Goal: Task Accomplishment & Management: Manage account settings

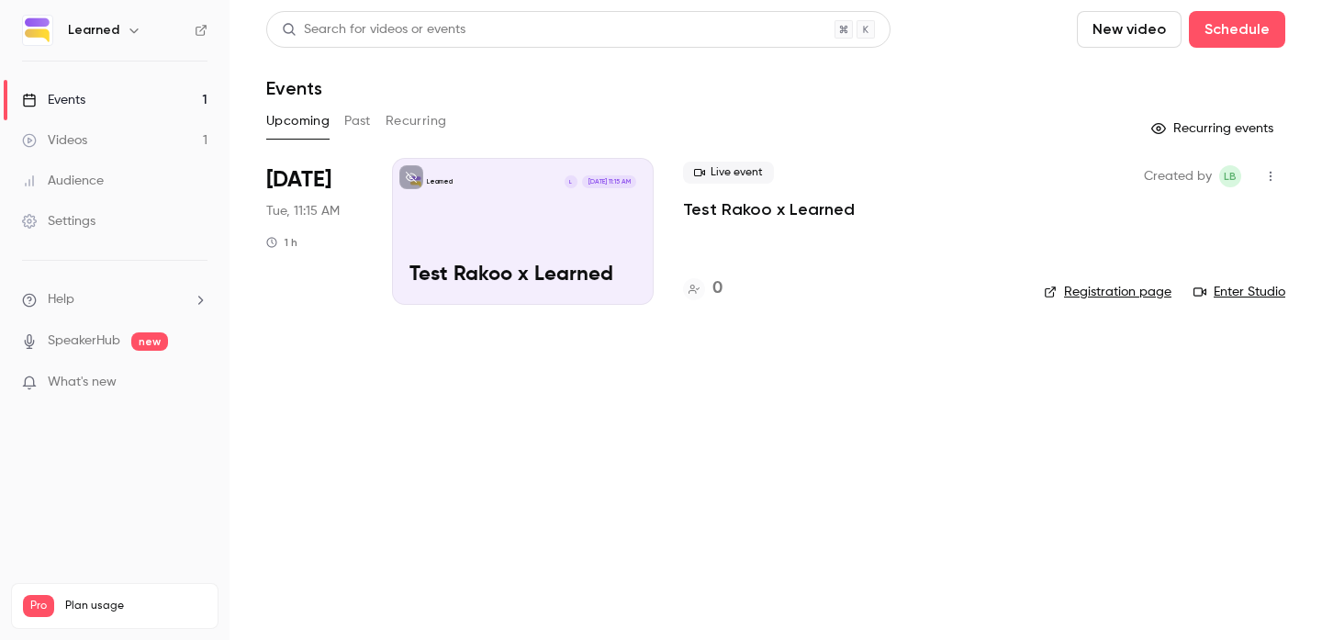
click at [527, 235] on div "Learned L [DATE] 11:15 AM Test Rakoo x Learned" at bounding box center [523, 231] width 262 height 147
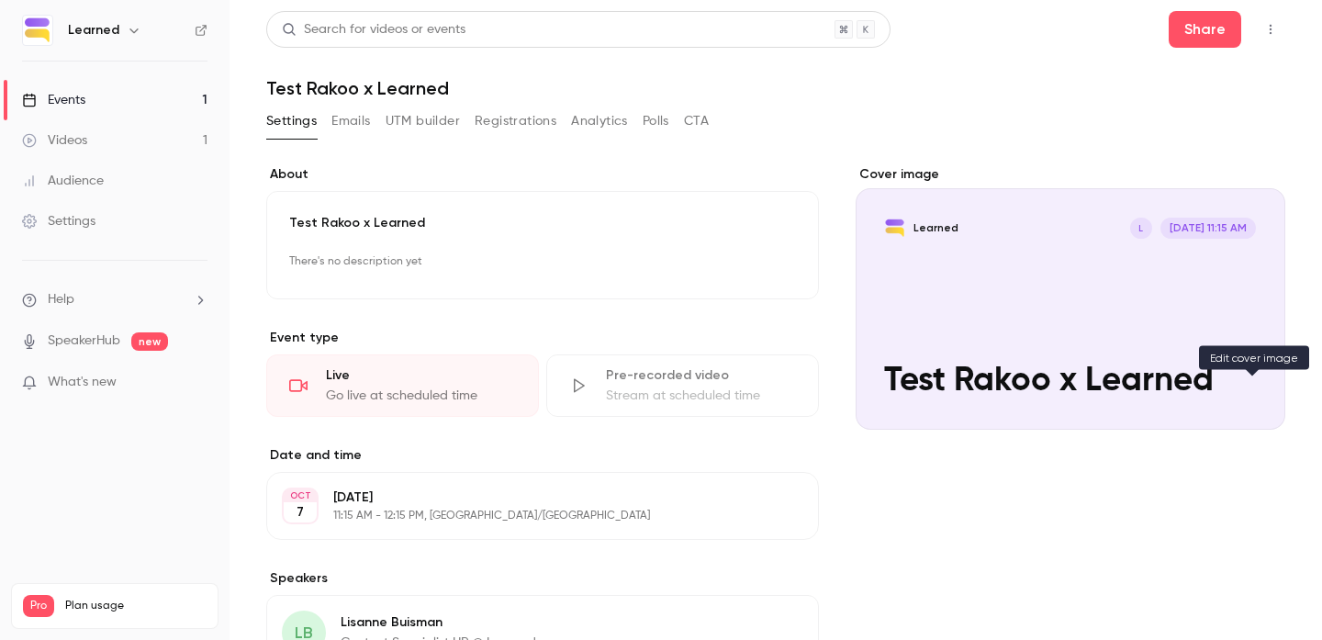
click at [1258, 393] on icon "Cover image" at bounding box center [1252, 396] width 20 height 15
click at [1093, 278] on div "Cover image" at bounding box center [1070, 297] width 430 height 264
click at [0, 0] on input "Learned L [DATE] 11:15 AM Test Rakoo x Learned" at bounding box center [0, 0] width 0 height 0
click at [363, 126] on button "Emails" at bounding box center [350, 120] width 39 height 29
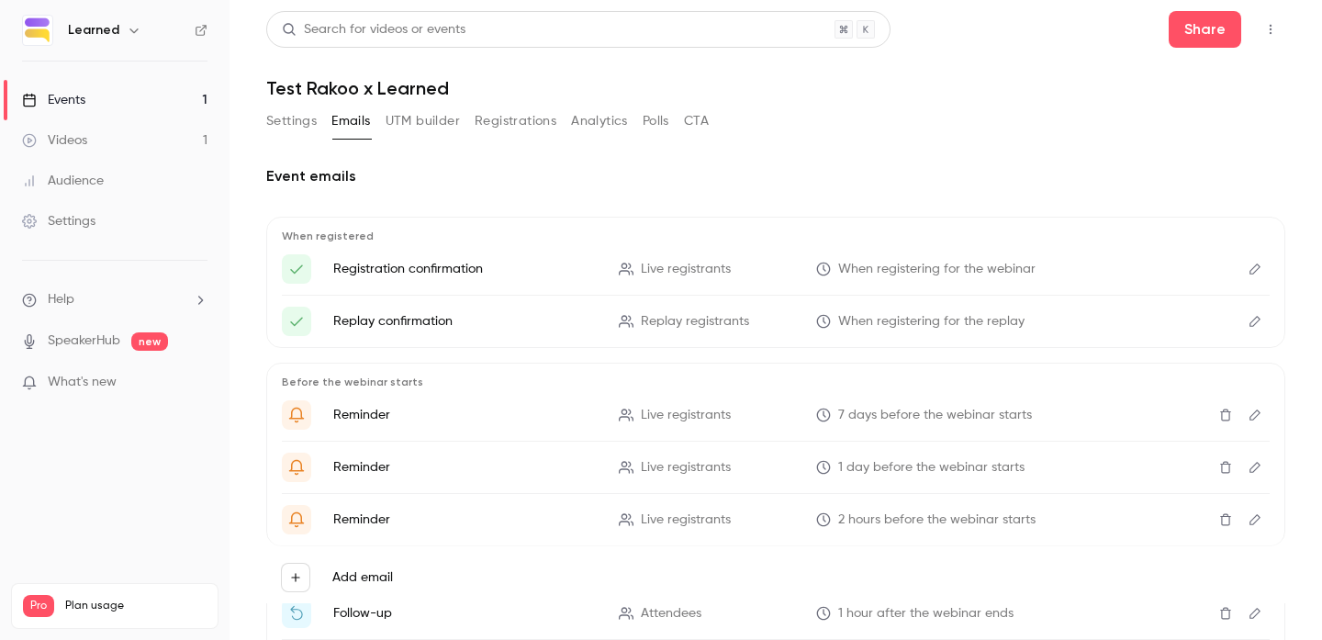
click at [410, 121] on button "UTM builder" at bounding box center [423, 120] width 74 height 29
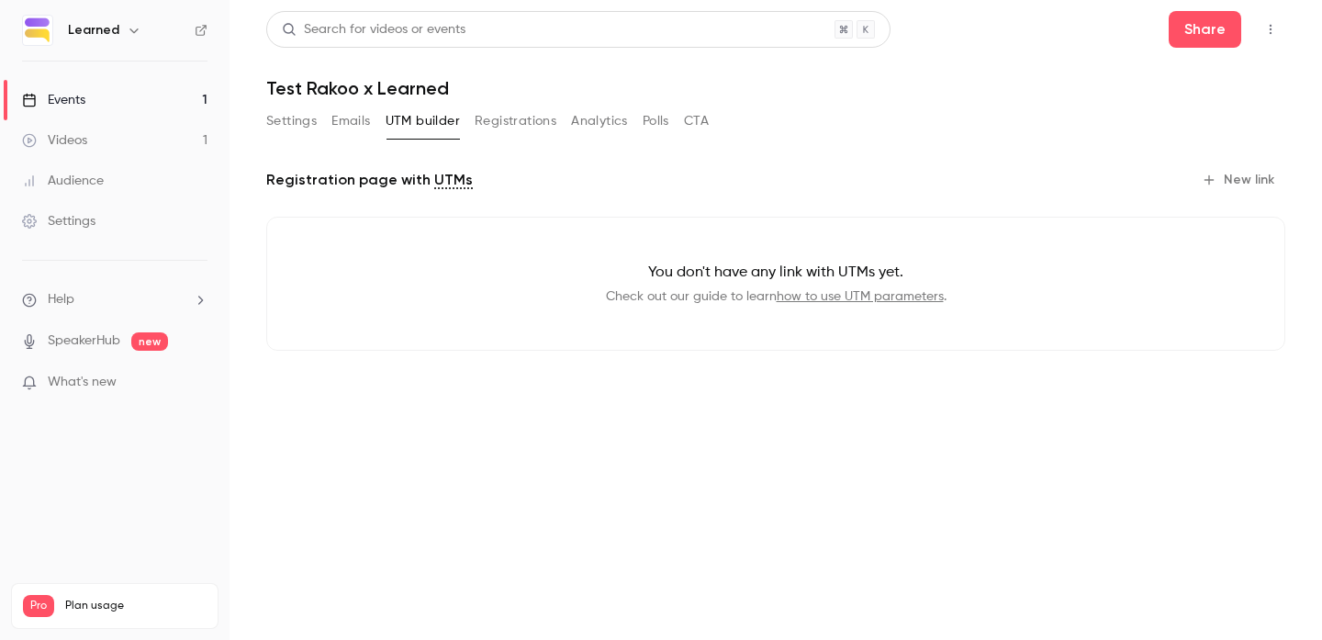
click at [514, 125] on button "Registrations" at bounding box center [516, 120] width 82 height 29
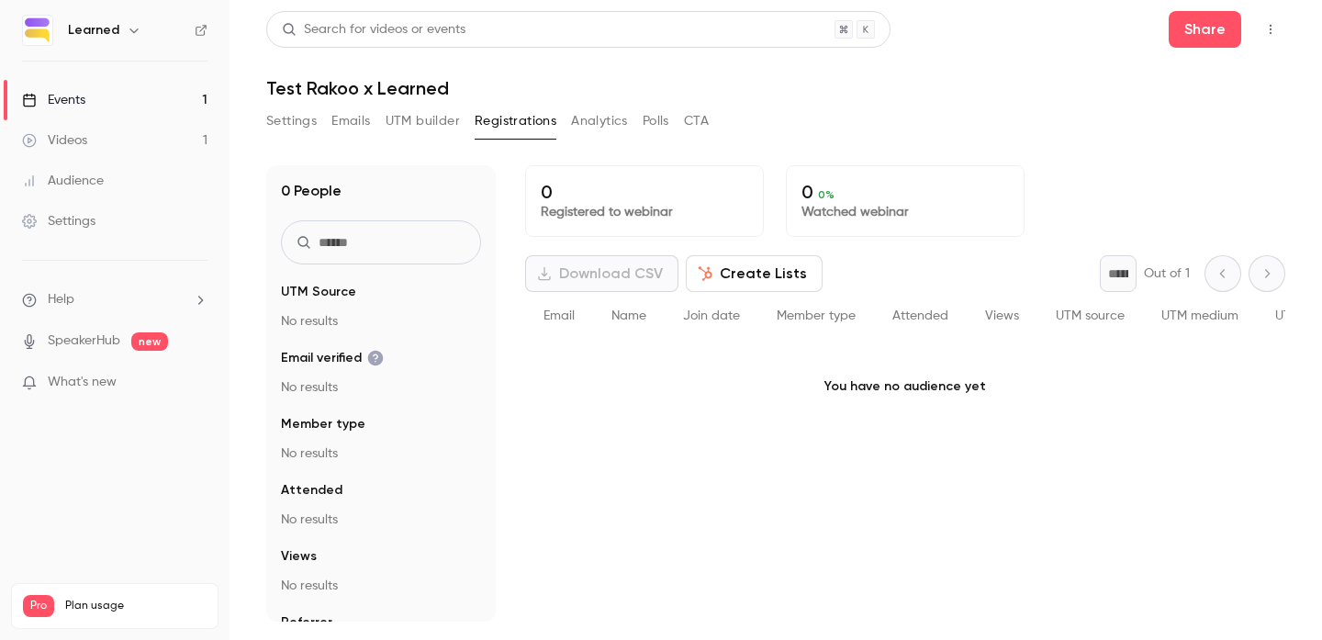
click at [594, 111] on button "Analytics" at bounding box center [599, 120] width 57 height 29
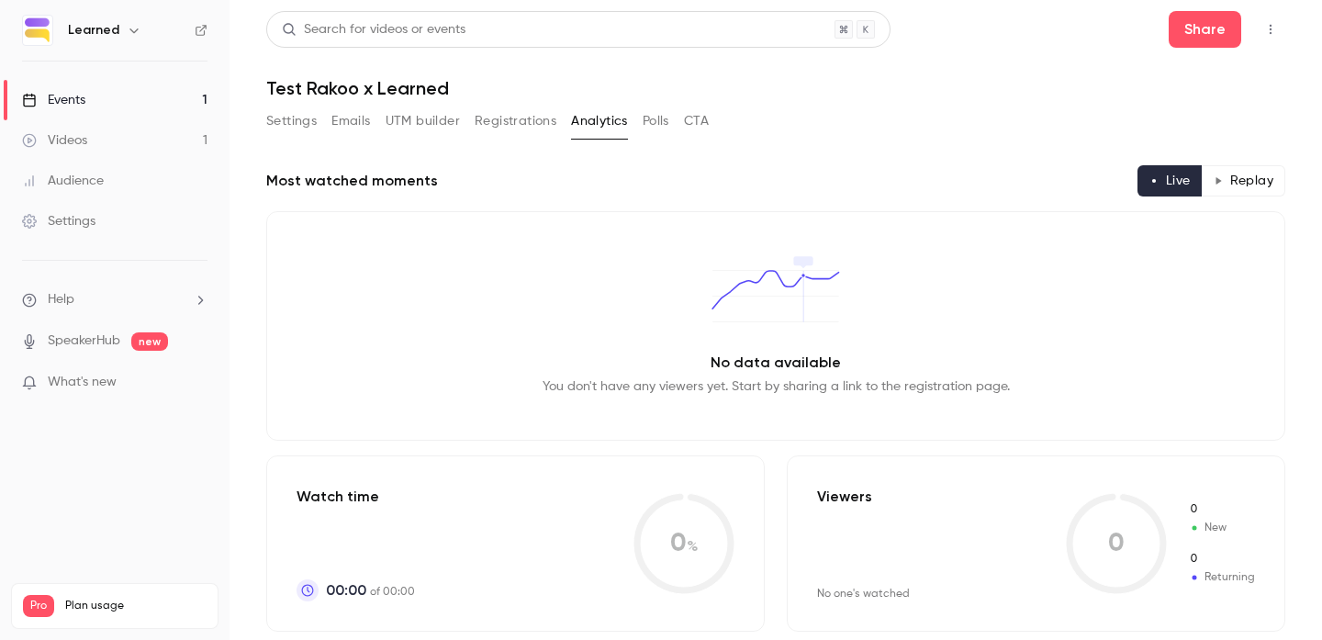
click at [651, 118] on button "Polls" at bounding box center [656, 120] width 27 height 29
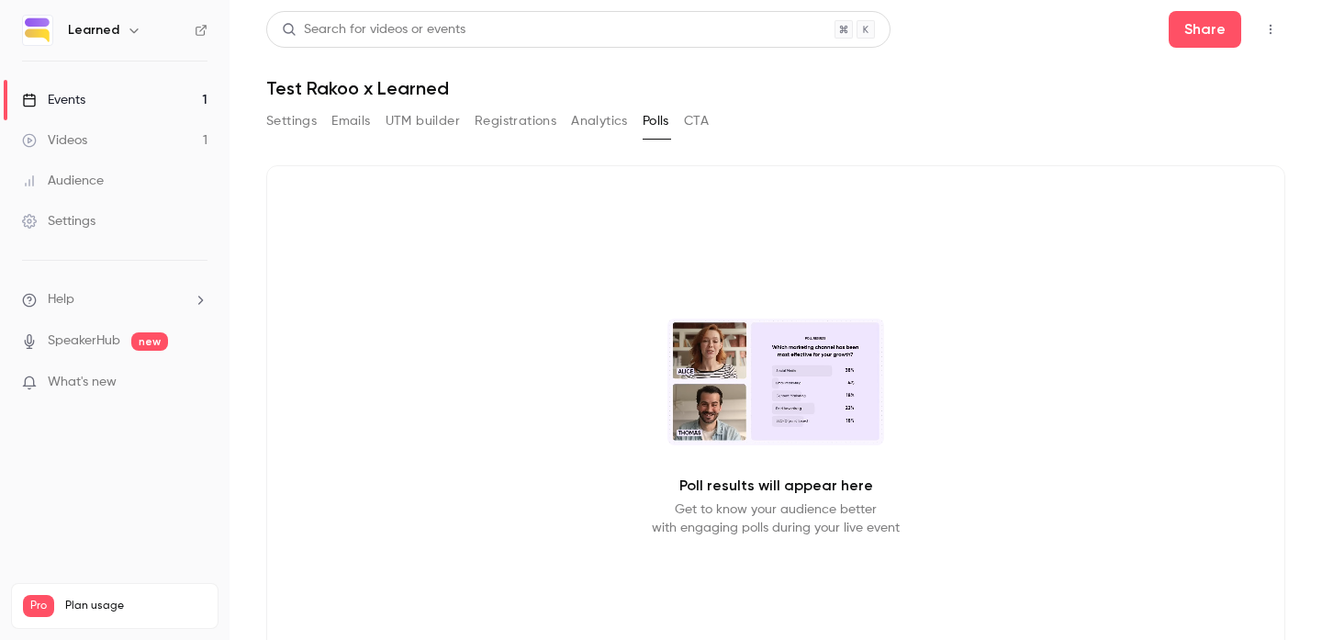
click at [698, 118] on button "CTA" at bounding box center [696, 120] width 25 height 29
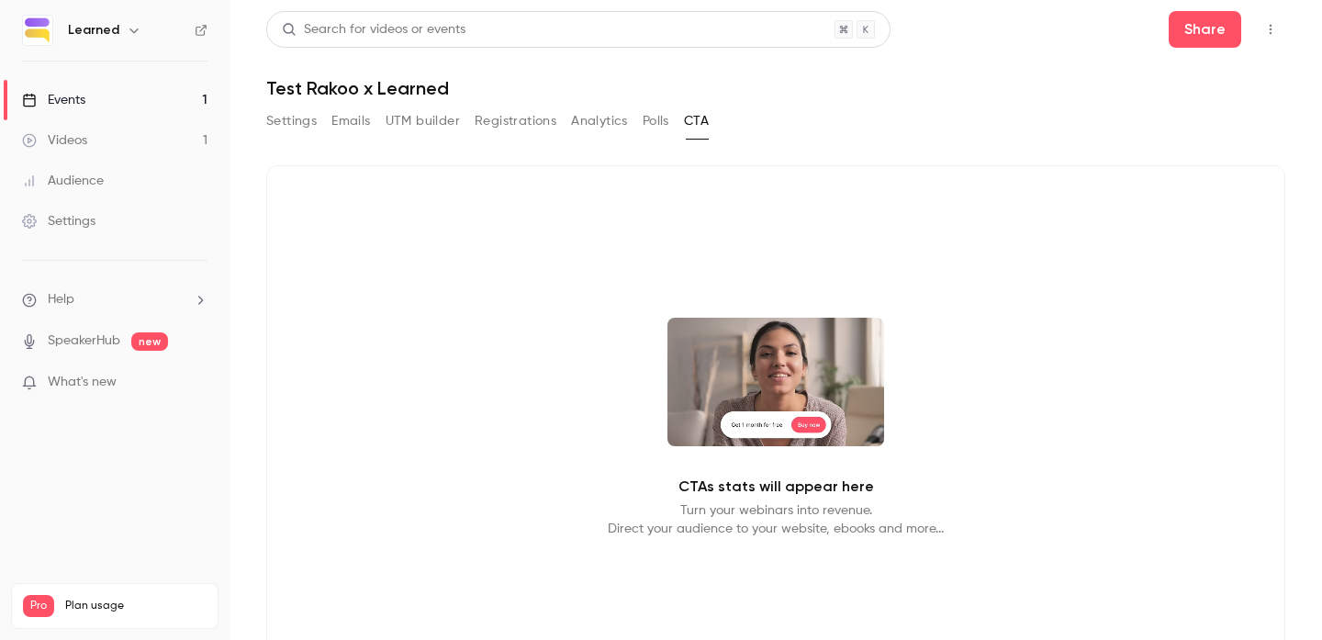
click at [309, 119] on button "Settings" at bounding box center [291, 120] width 50 height 29
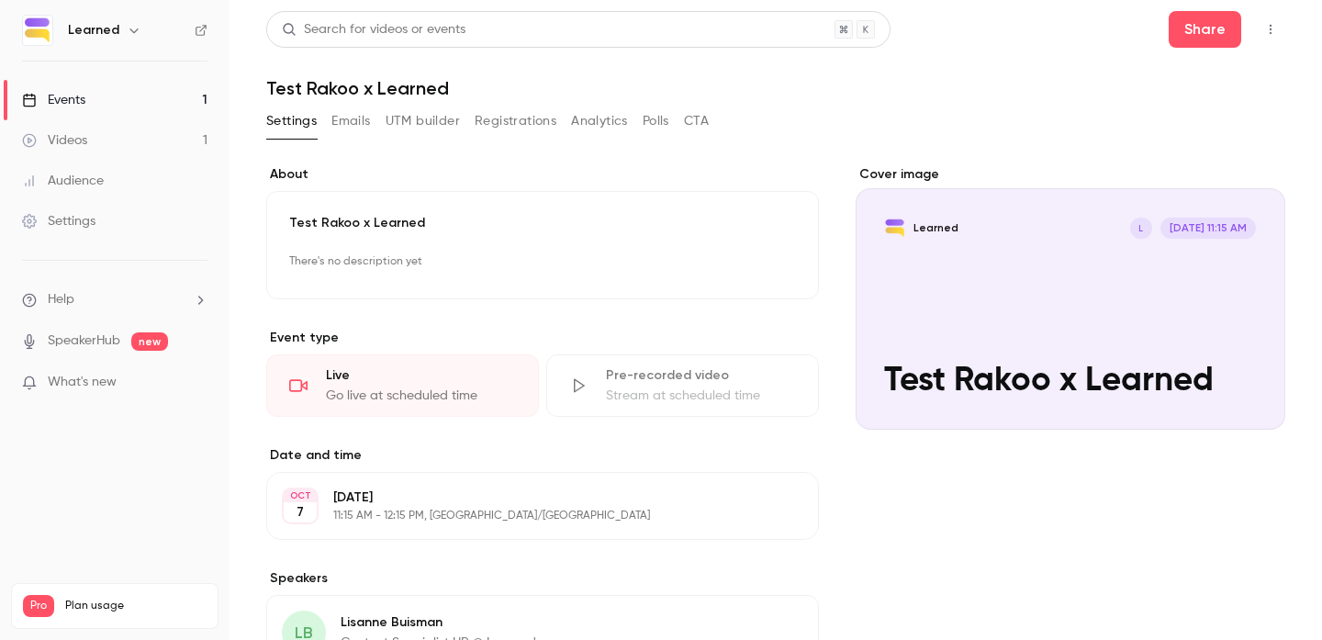
click at [120, 109] on link "Events 1" at bounding box center [114, 100] width 229 height 40
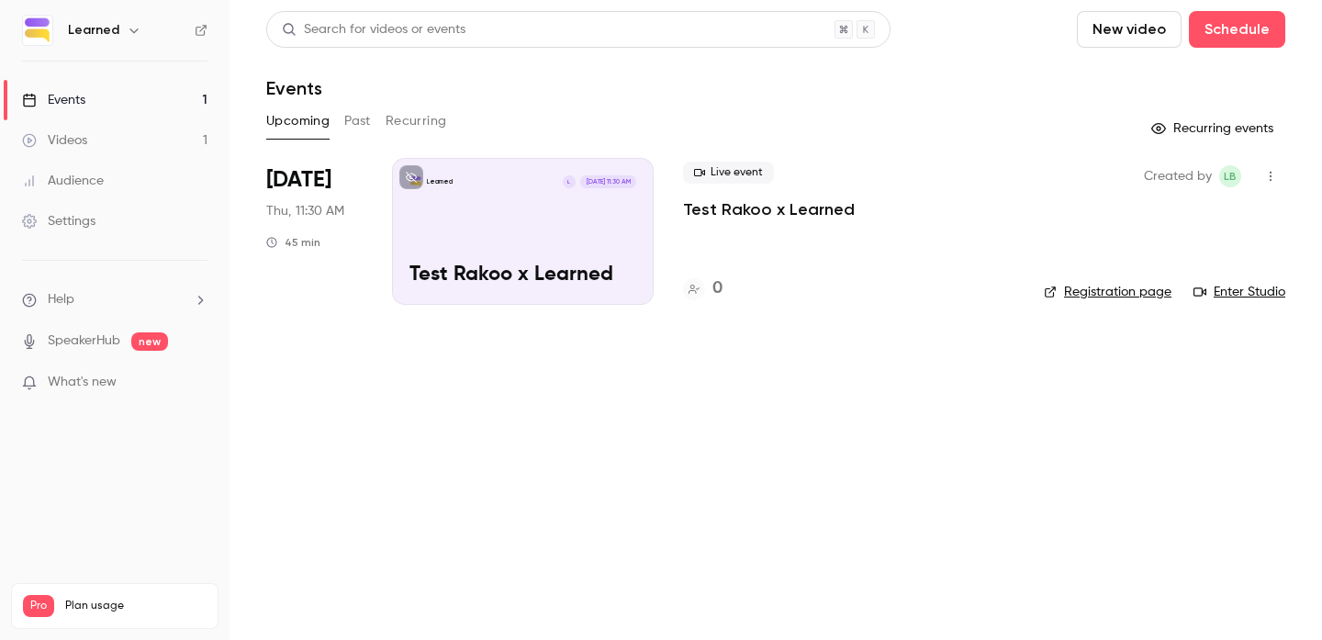
click at [359, 127] on button "Past" at bounding box center [357, 120] width 27 height 29
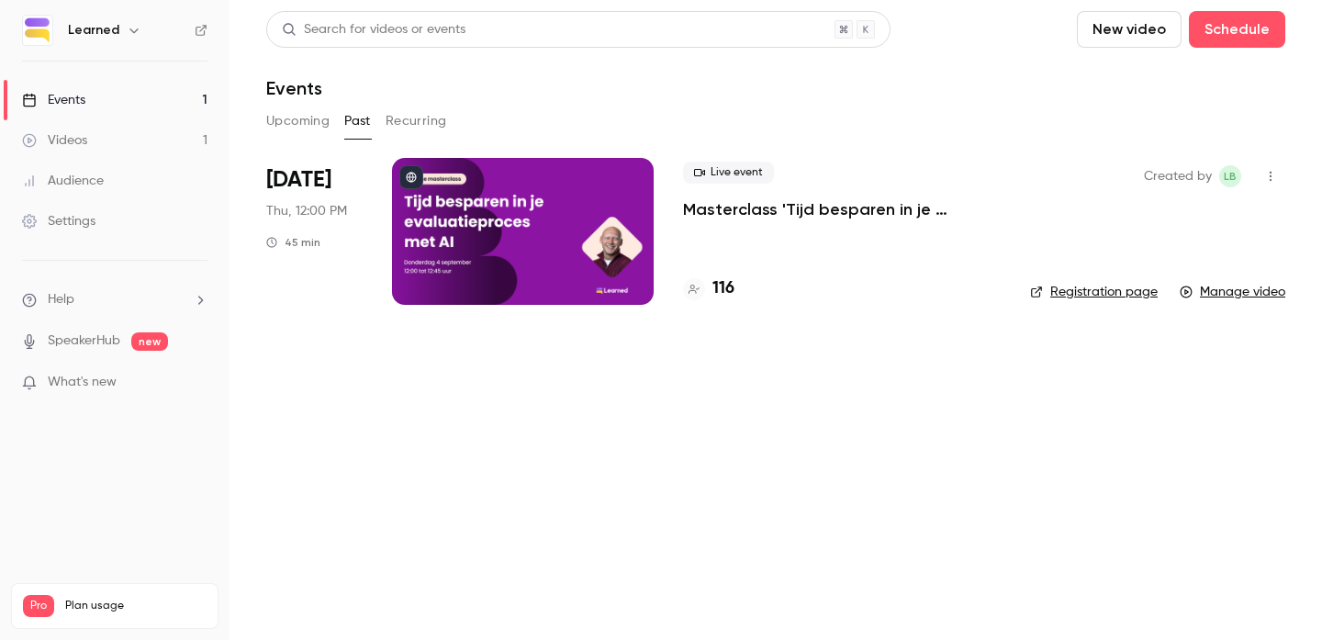
click at [485, 241] on div at bounding box center [523, 231] width 262 height 147
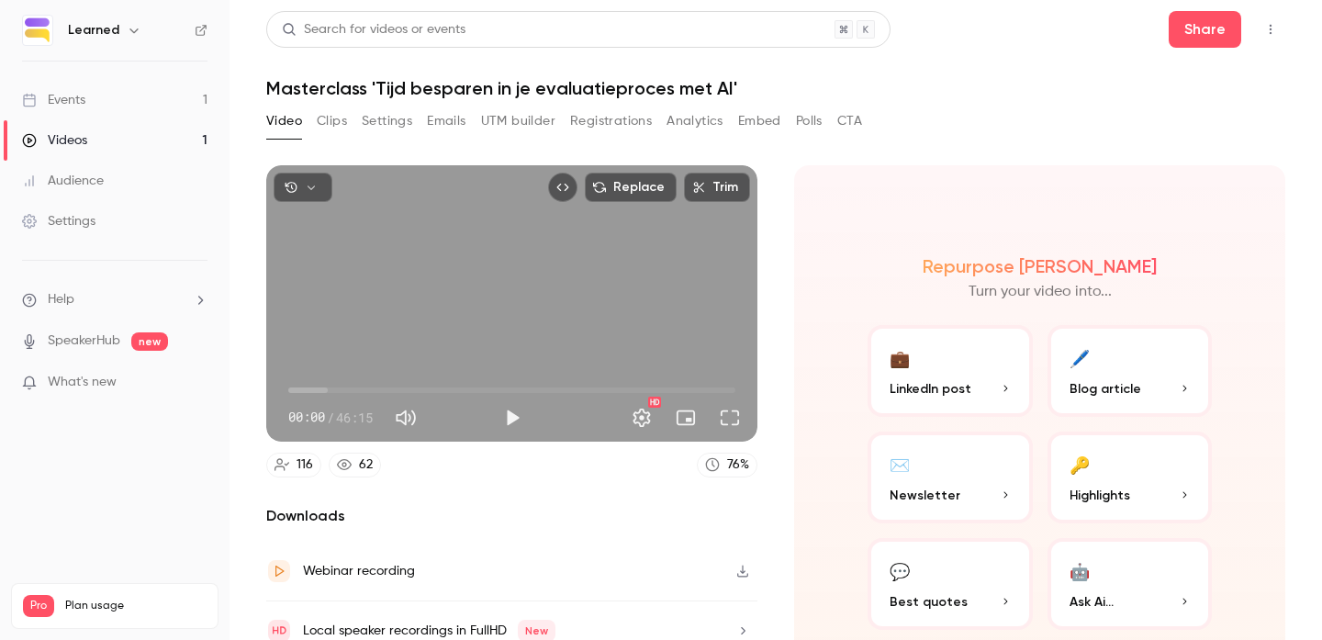
click at [331, 120] on button "Clips" at bounding box center [332, 120] width 30 height 29
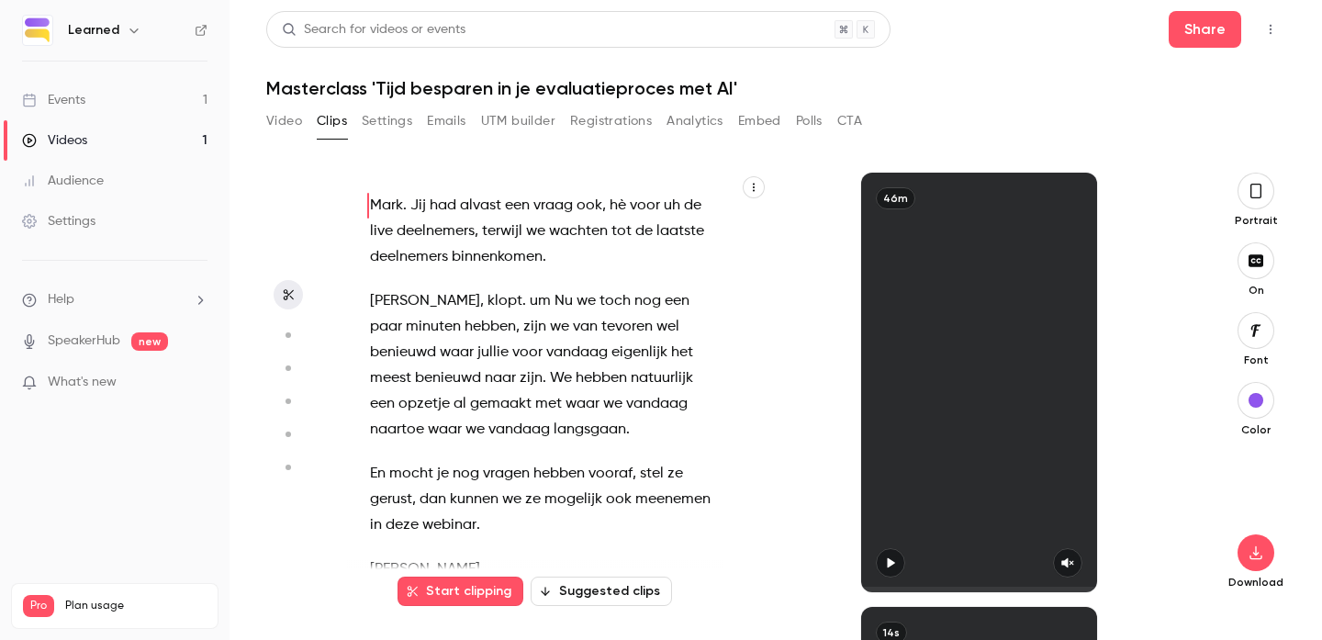
click at [381, 120] on button "Settings" at bounding box center [387, 120] width 50 height 29
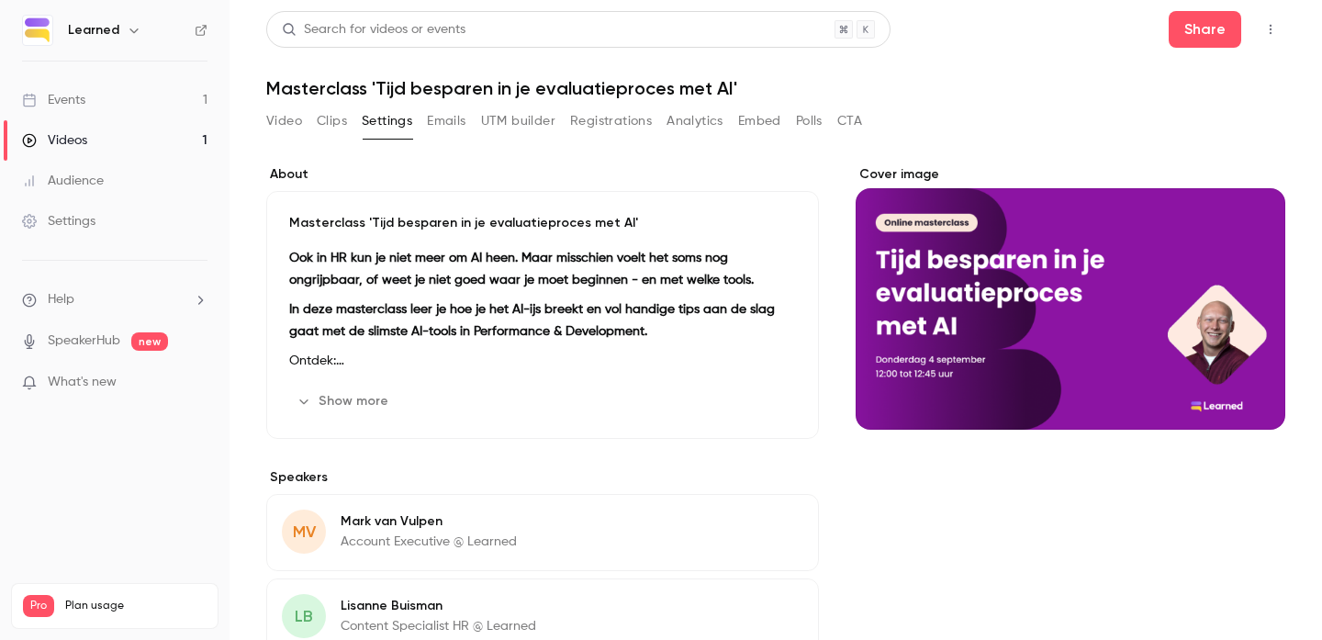
click at [441, 118] on button "Emails" at bounding box center [446, 120] width 39 height 29
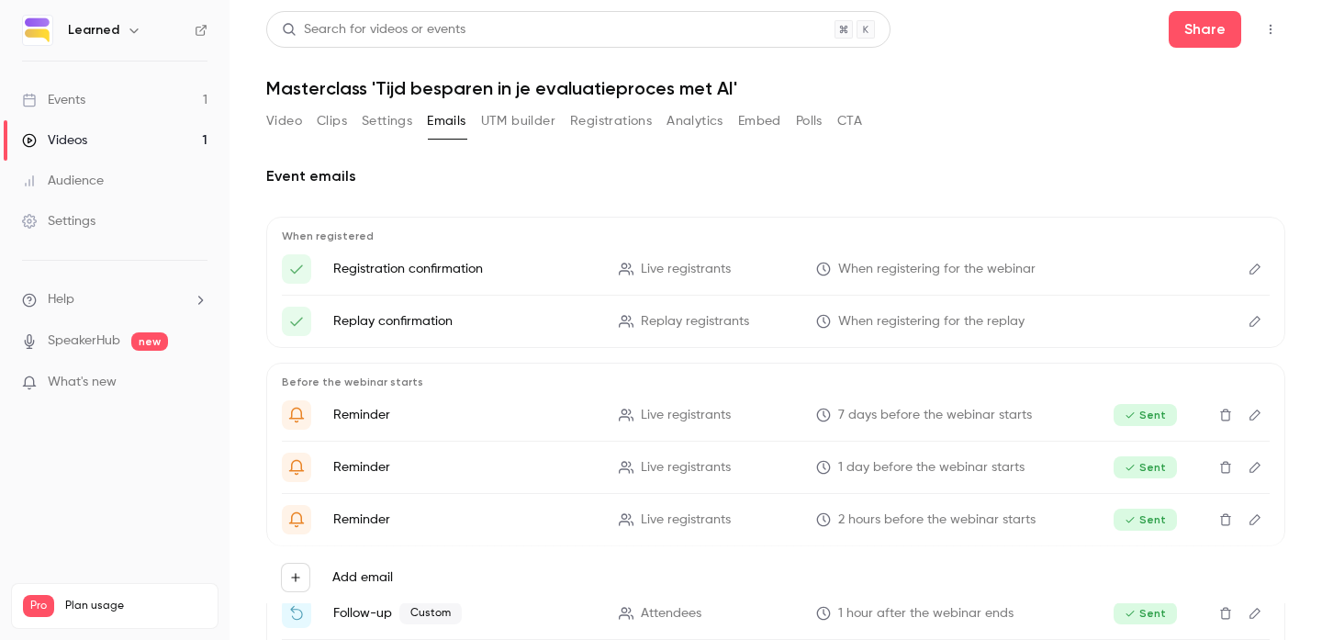
click at [400, 121] on button "Settings" at bounding box center [387, 120] width 50 height 29
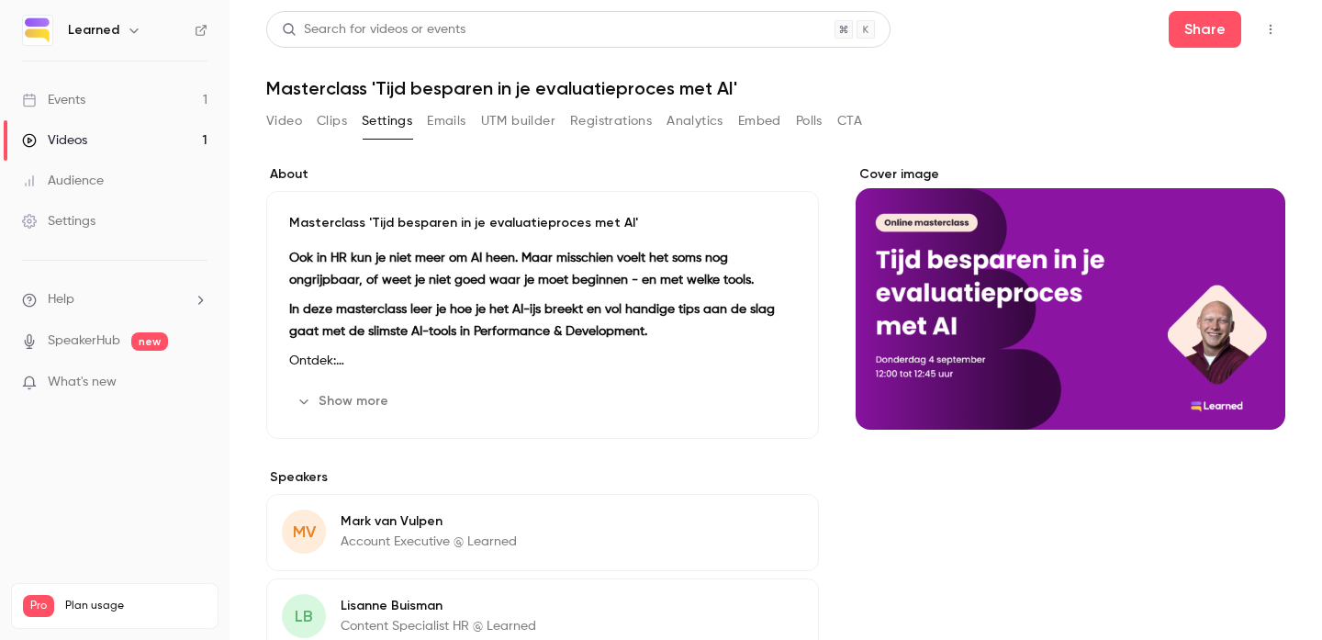
scroll to position [18, 0]
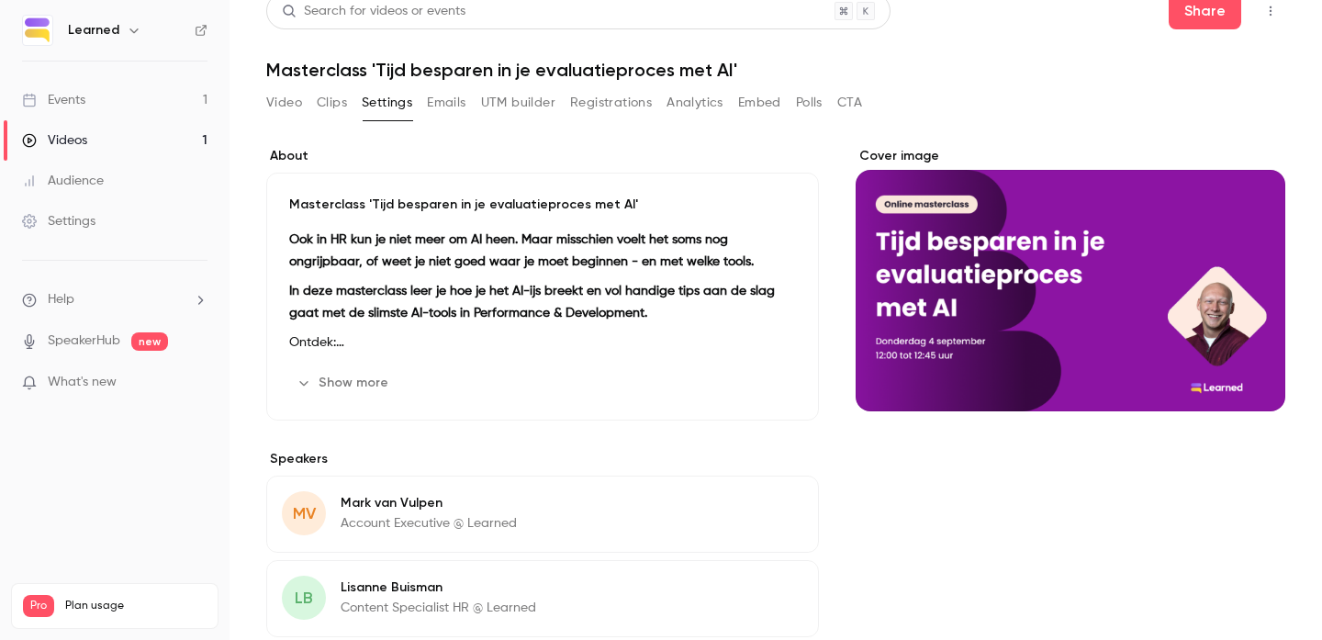
click at [1177, 274] on div "Cover image" at bounding box center [1070, 279] width 430 height 264
click at [0, 0] on input "Cover image" at bounding box center [0, 0] width 0 height 0
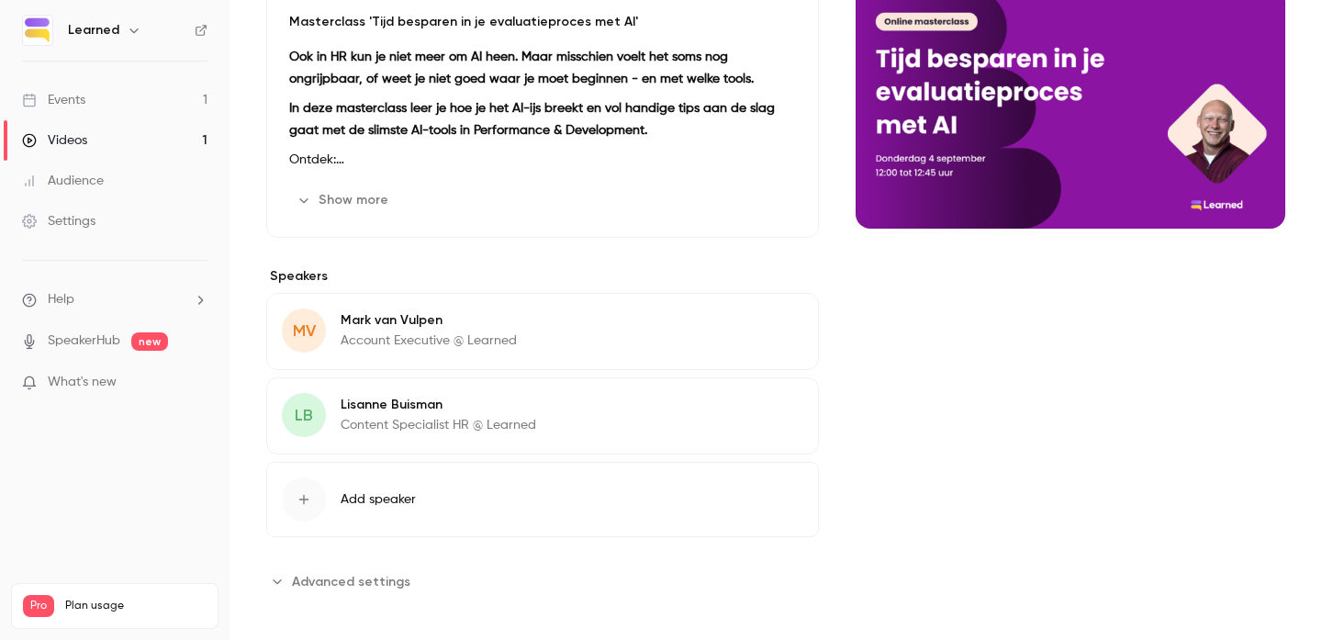
scroll to position [0, 0]
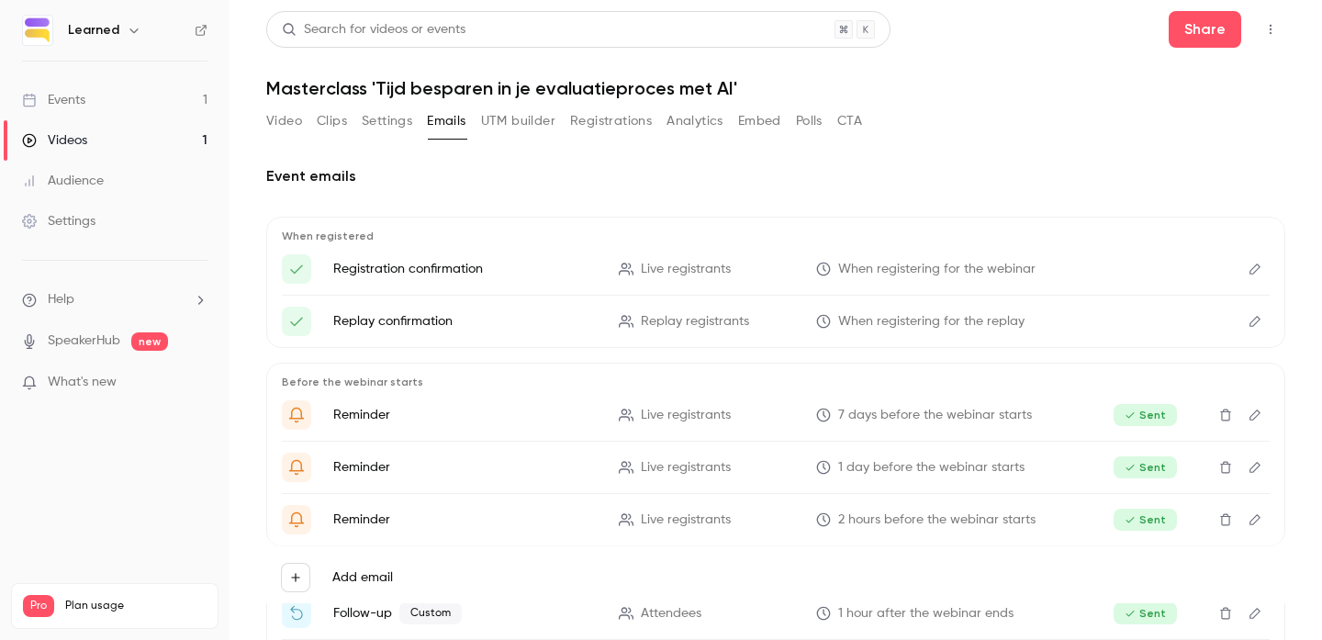
click at [338, 122] on button "Clips" at bounding box center [332, 120] width 30 height 29
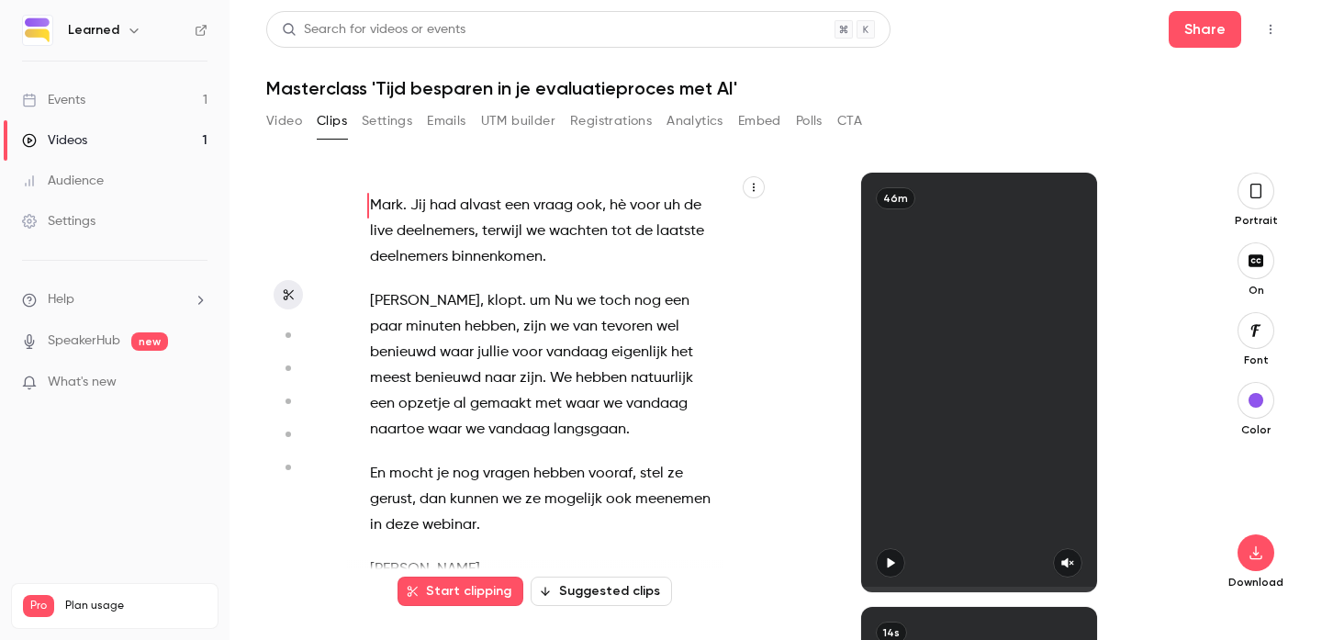
click at [275, 111] on button "Video" at bounding box center [284, 120] width 36 height 29
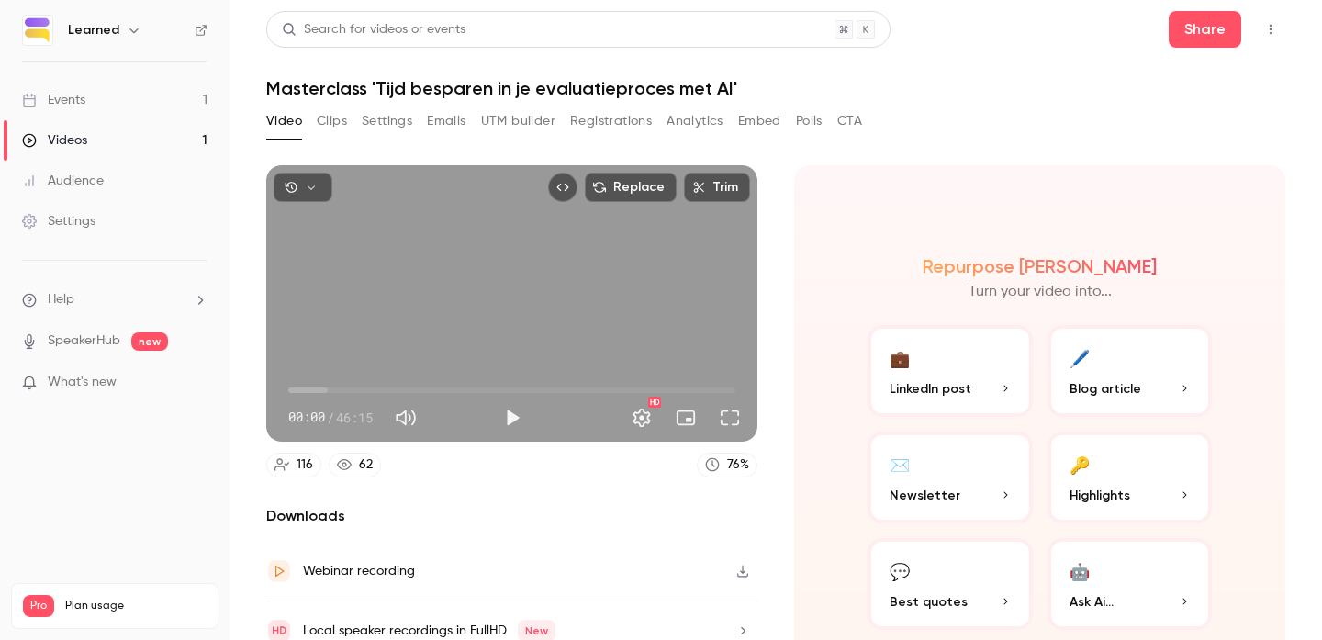
click at [388, 125] on button "Settings" at bounding box center [387, 120] width 50 height 29
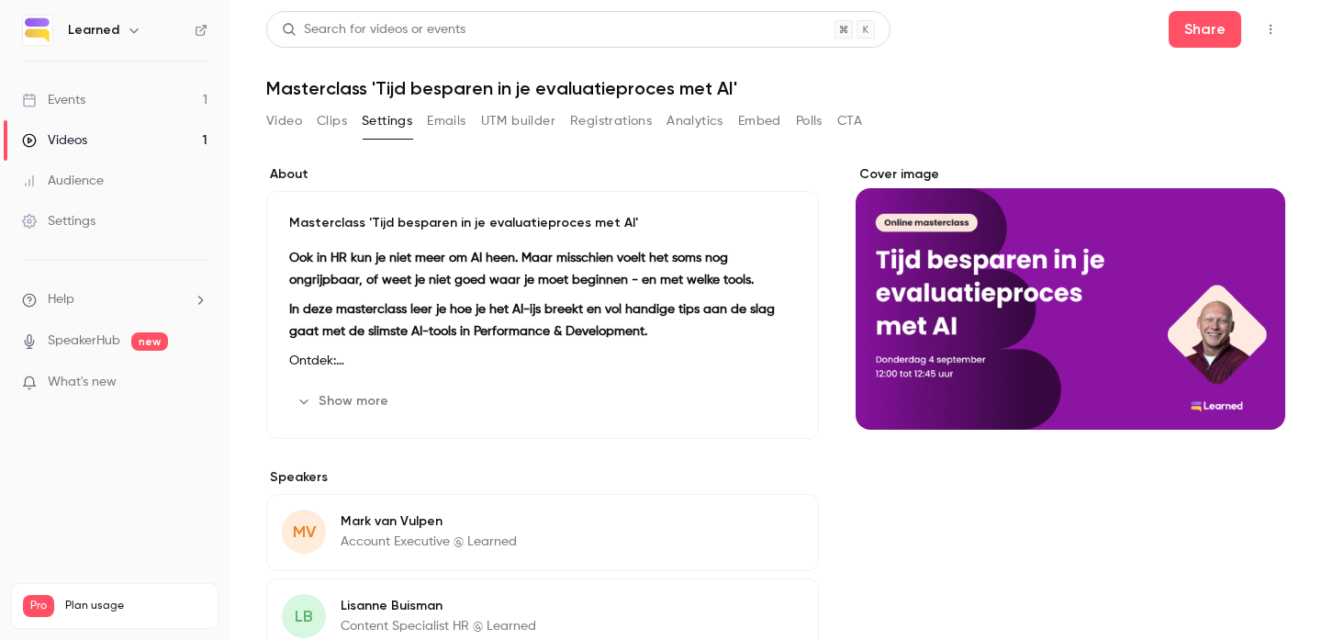
click at [289, 122] on button "Video" at bounding box center [284, 120] width 36 height 29
